Goal: Transaction & Acquisition: Subscribe to service/newsletter

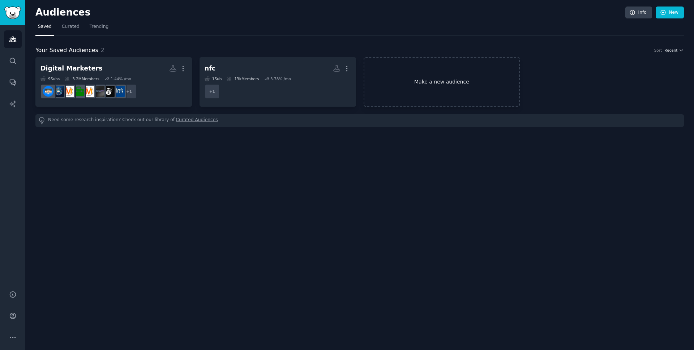
click at [403, 86] on link "Make a new audience" at bounding box center [442, 82] width 156 height 50
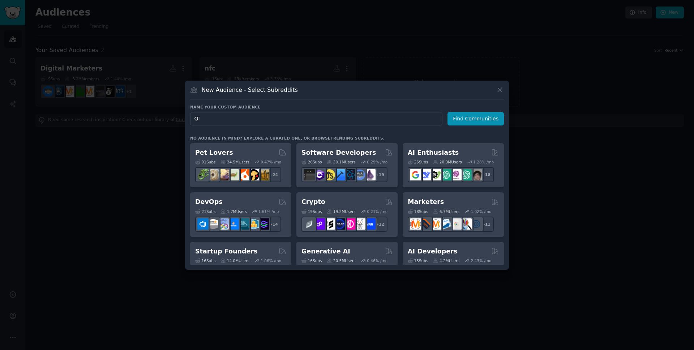
type input "Q"
type input "AI"
click button "Find Communities" at bounding box center [475, 118] width 56 height 13
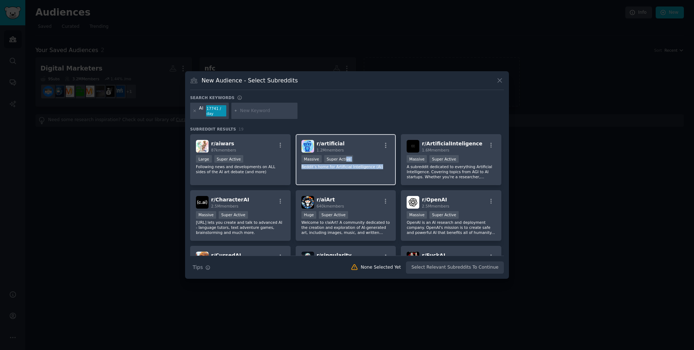
drag, startPoint x: 368, startPoint y: 173, endPoint x: 351, endPoint y: 163, distance: 19.0
click at [351, 162] on div "r/ artificial 1.2M members >= 95th percentile for submissions / day Massive Sup…" at bounding box center [346, 159] width 100 height 51
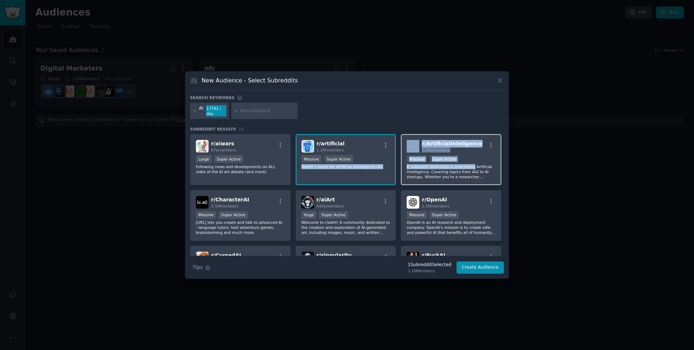
click at [471, 166] on p "A subreddit dedicated to everything Artificial Intelligence. Covering topics fr…" at bounding box center [451, 171] width 89 height 15
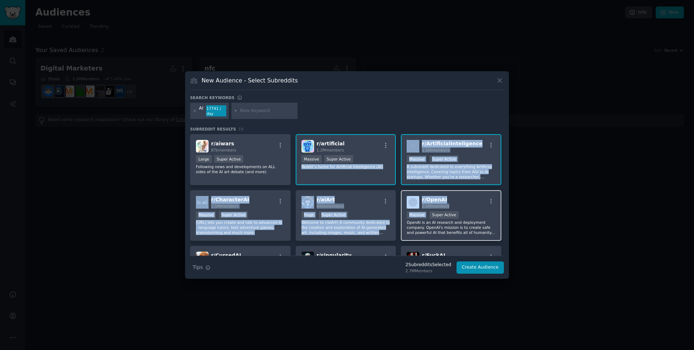
click at [466, 211] on div ">= 95th percentile for submissions / day Massive Super Active" at bounding box center [451, 215] width 89 height 9
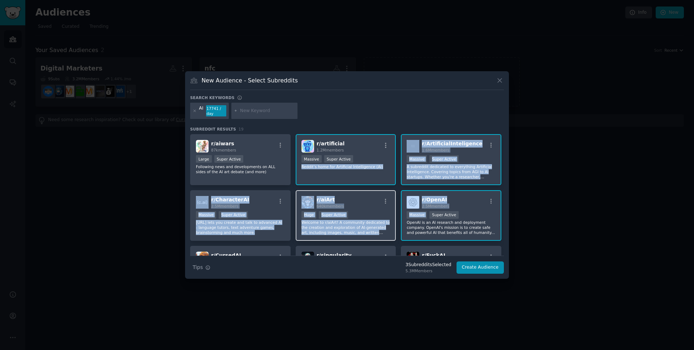
click at [361, 218] on div "Huge Super Active" at bounding box center [345, 215] width 89 height 9
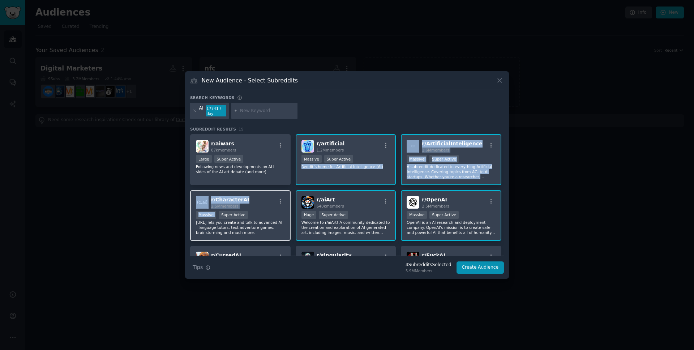
click at [252, 211] on div ">= 95th percentile for submissions / day Massive Super Active" at bounding box center [240, 215] width 89 height 9
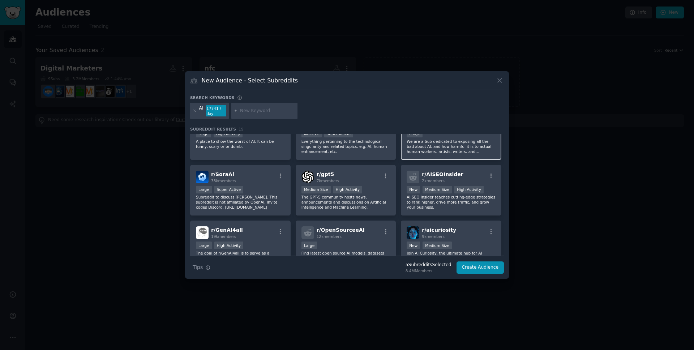
scroll to position [146, 0]
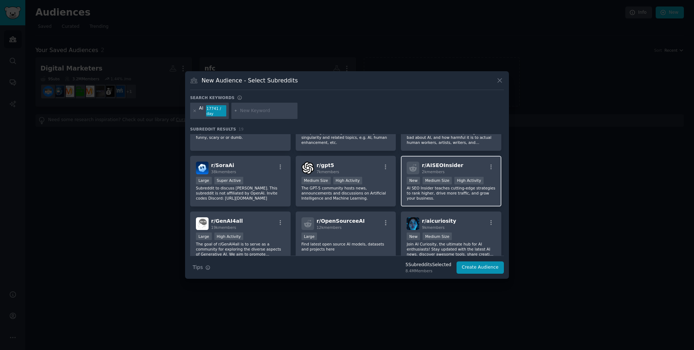
click at [468, 170] on div "r/ AISEOInsider 2k members" at bounding box center [451, 168] width 89 height 13
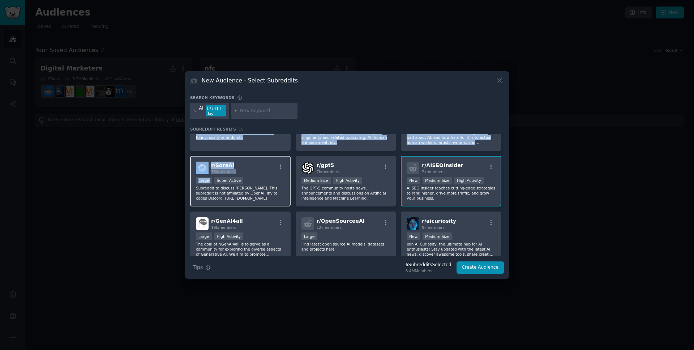
click at [258, 177] on div "Large Super Active" at bounding box center [240, 181] width 89 height 9
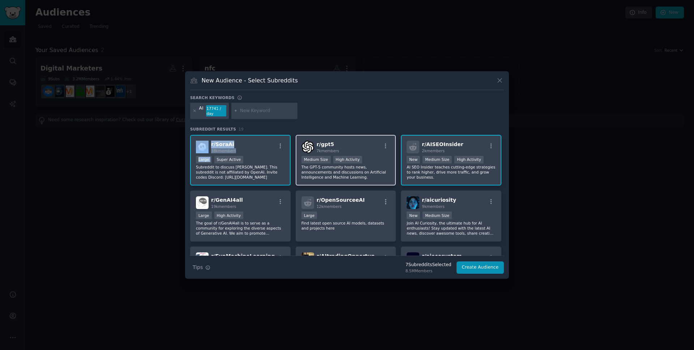
scroll to position [182, 0]
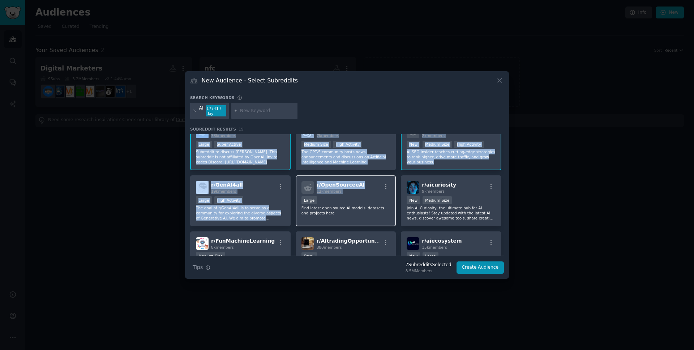
click at [356, 194] on div "r/ OpenSourceeAI 12k members Large Find latest open source AI models, datasets …" at bounding box center [346, 200] width 100 height 51
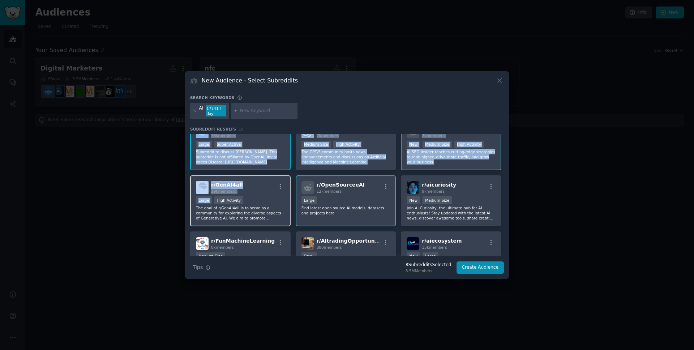
click at [260, 197] on div "Large High Activity" at bounding box center [240, 200] width 89 height 9
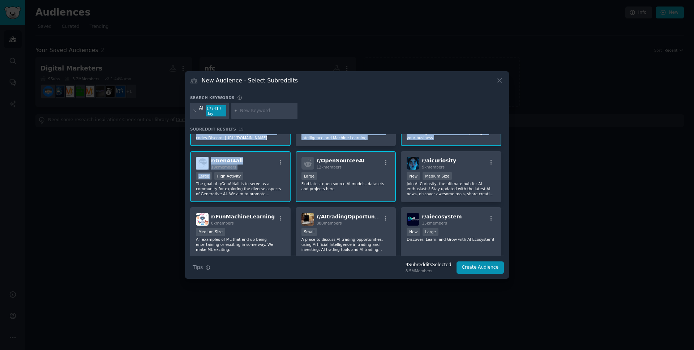
scroll to position [265, 0]
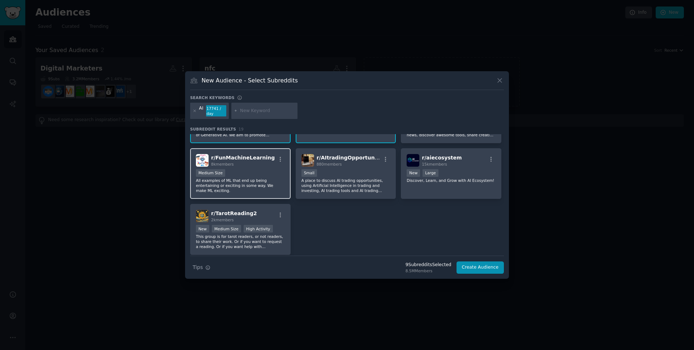
click at [269, 175] on div "Medium Size" at bounding box center [240, 173] width 89 height 9
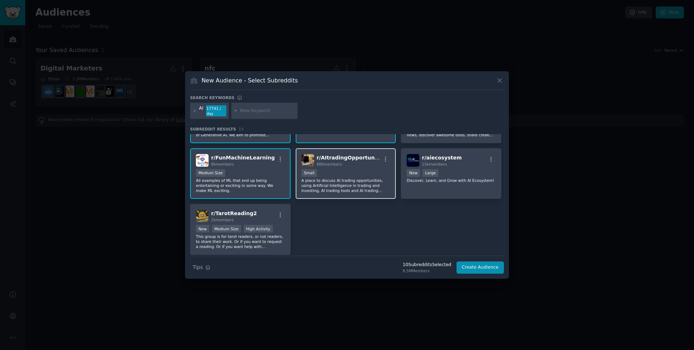
click at [381, 177] on div "Small" at bounding box center [345, 173] width 89 height 9
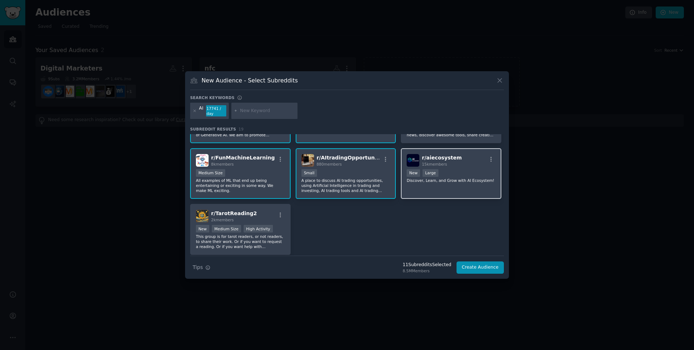
click at [452, 194] on div "r/ aiecosystem 15k members New Large Discover, Learn, and Grow with AI Ecosyste…" at bounding box center [451, 173] width 100 height 51
click at [482, 268] on button "Create Audience" at bounding box center [480, 267] width 48 height 12
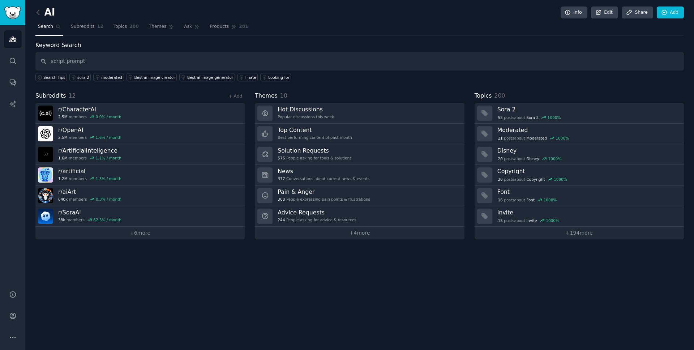
type input "script prompt"
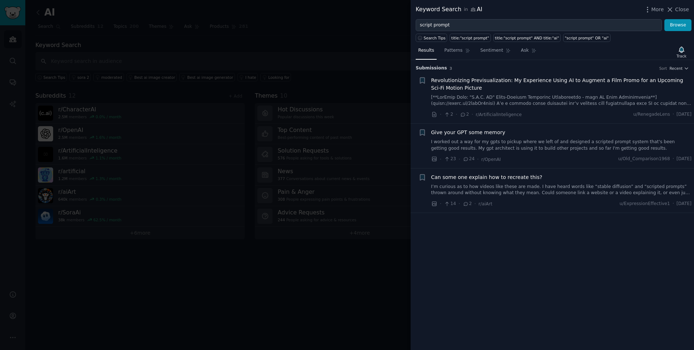
click at [583, 96] on link at bounding box center [561, 100] width 261 height 13
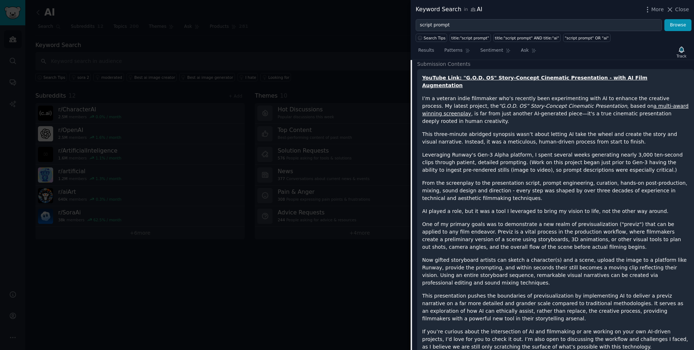
scroll to position [126, 0]
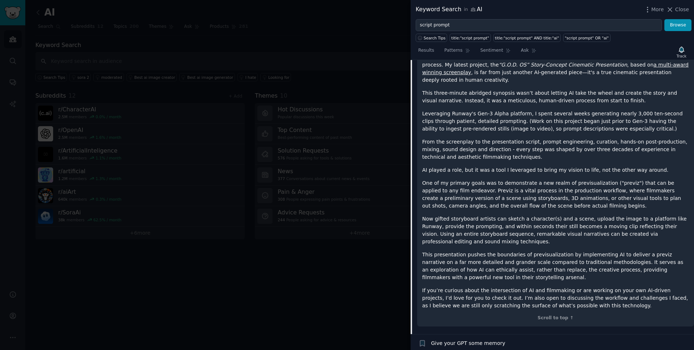
click at [356, 282] on div at bounding box center [347, 175] width 694 height 350
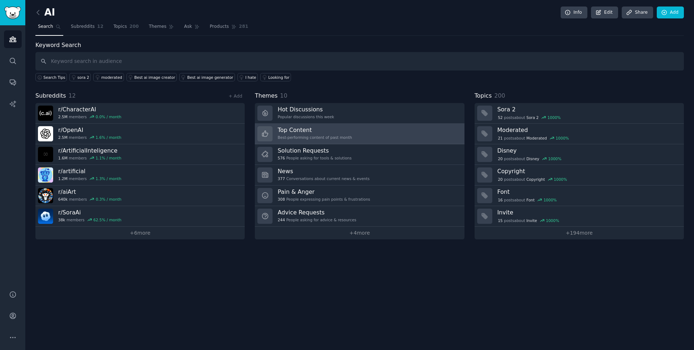
click at [428, 129] on link "Top Content Best-performing content of past month" at bounding box center [359, 134] width 209 height 21
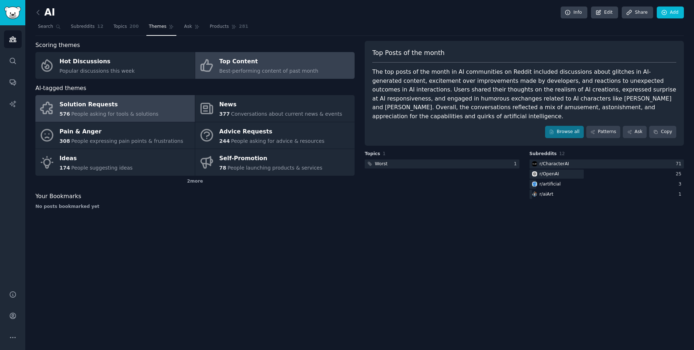
click at [136, 116] on span "People asking for tools & solutions" at bounding box center [114, 114] width 87 height 6
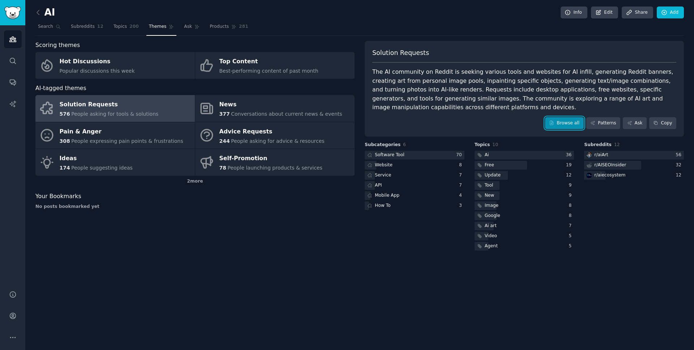
click at [561, 121] on link "Browse all" at bounding box center [564, 123] width 39 height 12
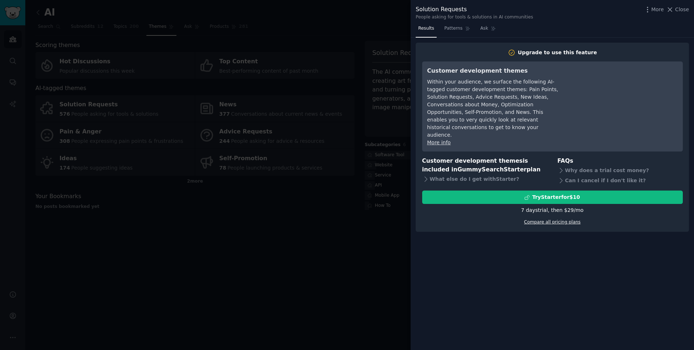
click at [554, 219] on link "Compare all pricing plans" at bounding box center [552, 221] width 56 height 5
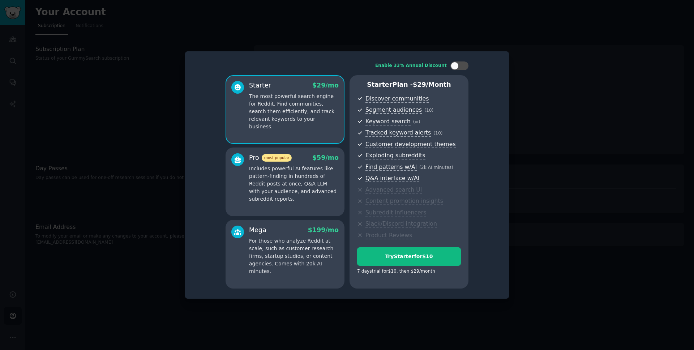
click at [274, 249] on p "For those who analyze Reddit at scale, such as customer research firms, startup…" at bounding box center [294, 256] width 90 height 38
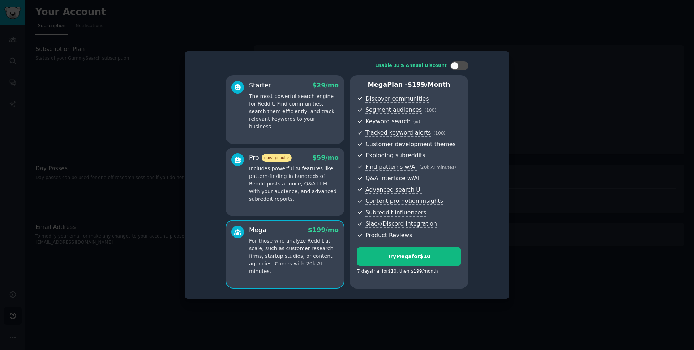
click at [278, 208] on div "Pro most popular $ 59 /mo Includes powerful AI features like pattern-finding in…" at bounding box center [285, 181] width 119 height 69
click at [281, 125] on div "Starter $ 29 /mo The most powerful search engine for Reddit. Find communities, …" at bounding box center [285, 109] width 119 height 69
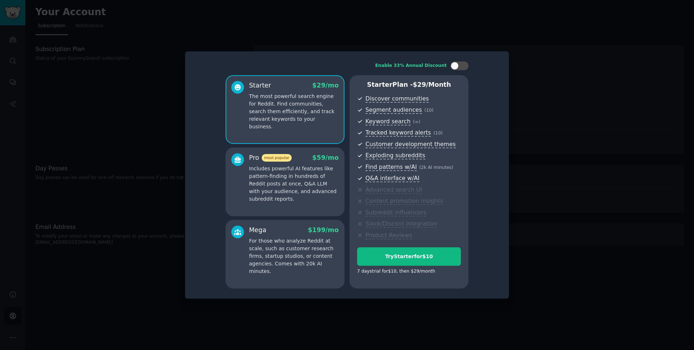
click at [271, 268] on div "Mega $ 199 /mo For those who analyze Reddit at scale, such as customer research…" at bounding box center [285, 254] width 119 height 69
